Goal: Task Accomplishment & Management: Manage account settings

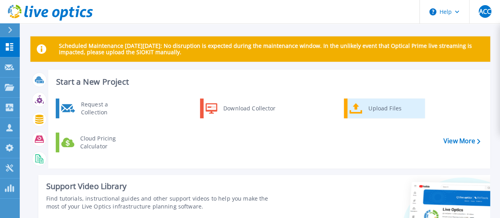
click at [387, 112] on div "Upload Files" at bounding box center [394, 108] width 59 height 16
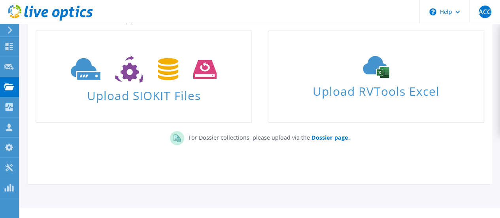
scroll to position [74, 0]
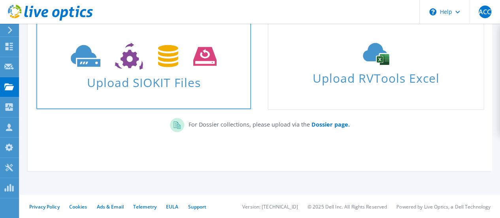
click at [193, 77] on span "Upload SIOKIT Files" at bounding box center [143, 80] width 215 height 17
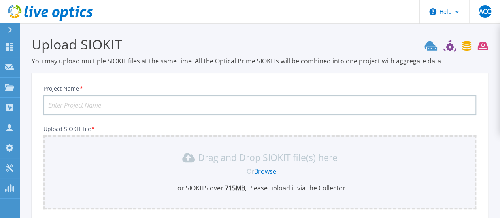
scroll to position [16, 0]
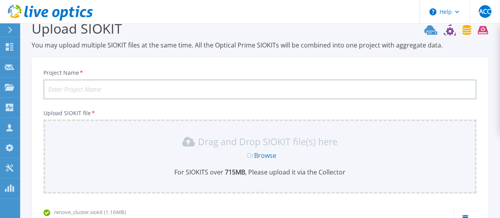
click at [100, 87] on input "Project Name *" at bounding box center [260, 90] width 433 height 20
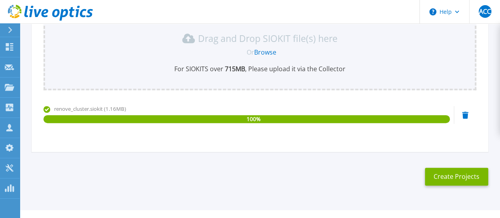
scroll to position [134, 0]
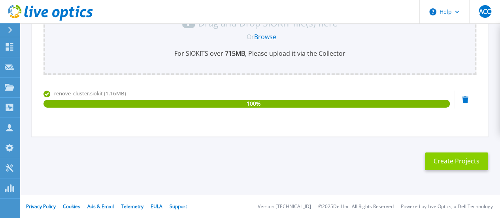
type input "NH Minor"
click at [450, 162] on button "Create Projects" at bounding box center [456, 161] width 63 height 18
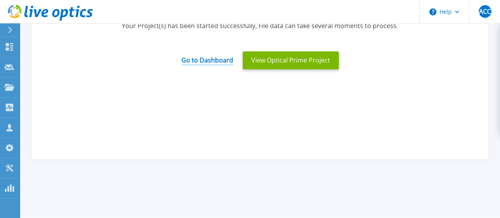
click at [211, 61] on link "Go to Dashboard" at bounding box center [208, 57] width 52 height 15
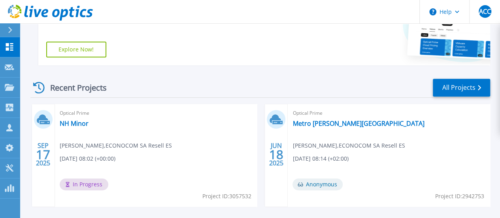
scroll to position [209, 0]
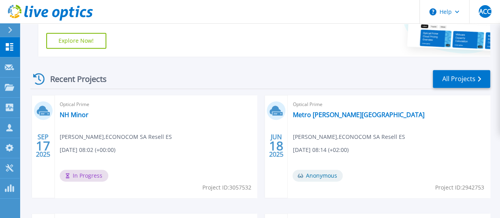
click at [78, 141] on span "Angel Campos Caballero , ECONOCOM SA Resell ES" at bounding box center [116, 137] width 112 height 9
click at [78, 114] on link "NH Minor" at bounding box center [74, 115] width 29 height 8
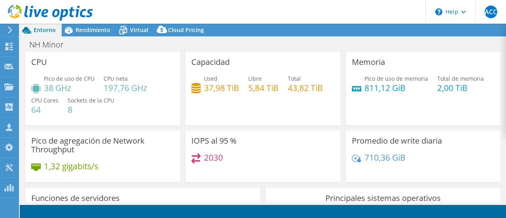
select select "USD"
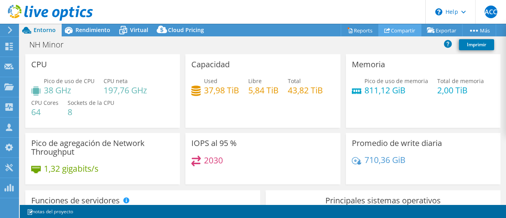
click at [397, 31] on link "Compartir" at bounding box center [400, 30] width 43 height 12
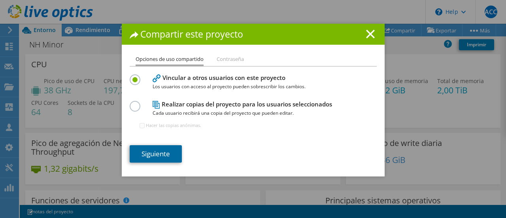
click at [157, 155] on link "Siguiente" at bounding box center [156, 153] width 52 height 17
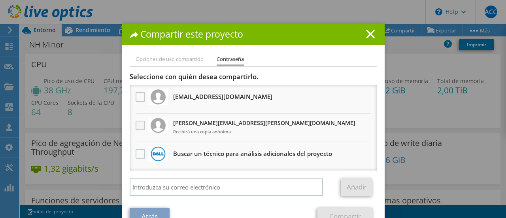
click at [136, 126] on label at bounding box center [141, 125] width 11 height 9
click at [0, 0] on input "checkbox" at bounding box center [0, 0] width 0 height 0
click at [343, 216] on link "Compartir" at bounding box center [345, 216] width 55 height 17
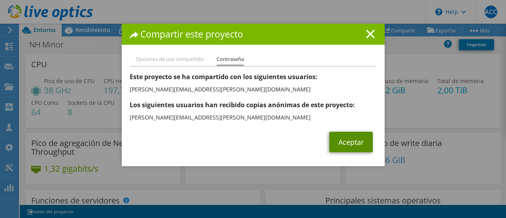
click at [340, 144] on link "Aceptar" at bounding box center [352, 142] width 44 height 21
